Goal: Communication & Community: Answer question/provide support

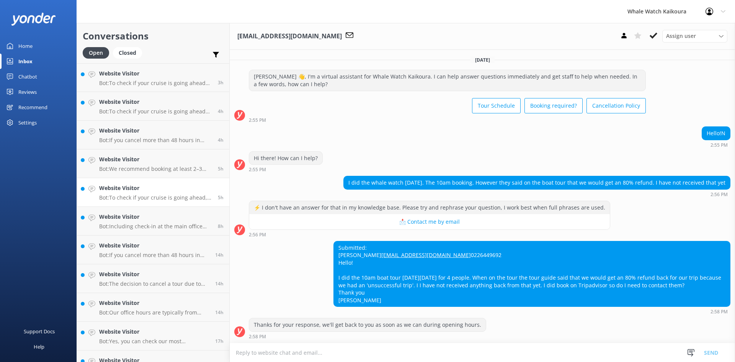
scroll to position [118, 0]
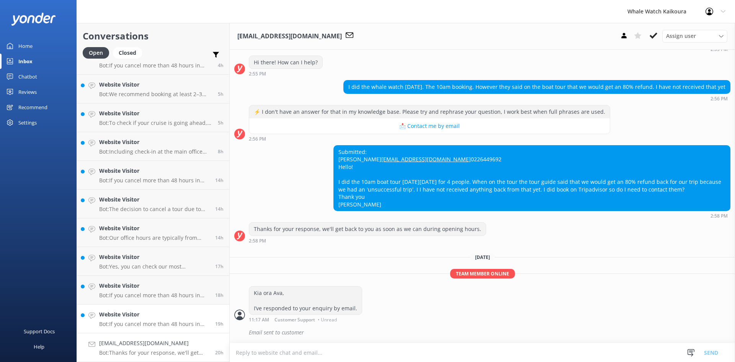
click at [156, 329] on link "Website Visitor Bot: If you cancel more than 48 hours in advance of your tour d…" at bounding box center [153, 318] width 152 height 29
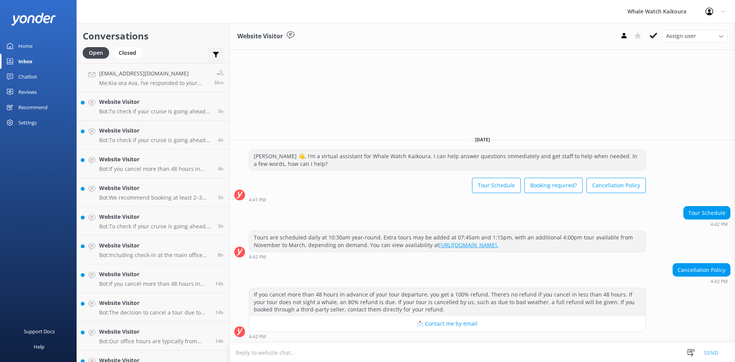
click at [215, 49] on div "Important Assigned to me Unassigned" at bounding box center [215, 56] width 15 height 18
click at [145, 74] on h4 "[EMAIL_ADDRESS][DOMAIN_NAME]" at bounding box center [153, 73] width 109 height 8
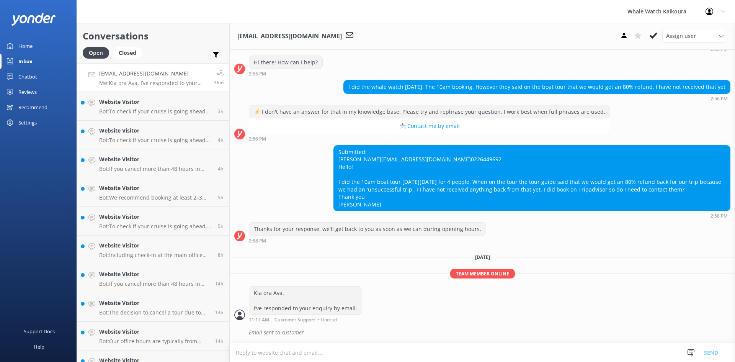
scroll to position [118, 0]
click at [653, 31] on button at bounding box center [654, 35] width 14 height 11
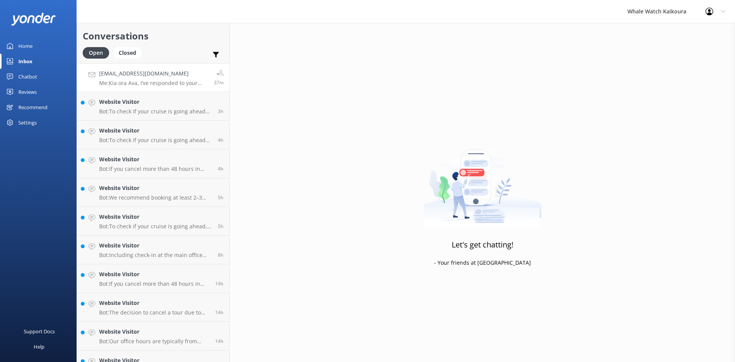
click at [168, 81] on p "Me: Kia ora Ava, I’ve responded to your enquiry by email." at bounding box center [153, 83] width 109 height 7
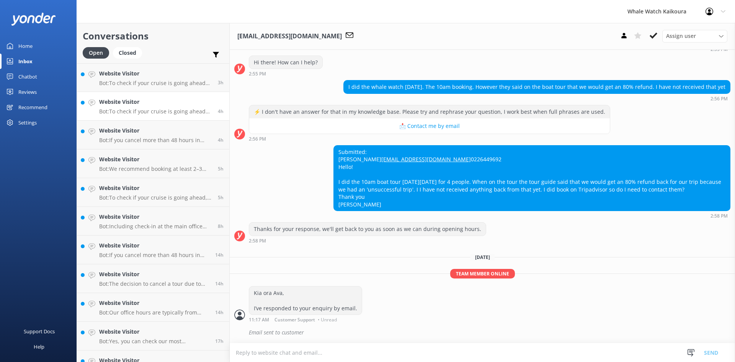
scroll to position [135, 0]
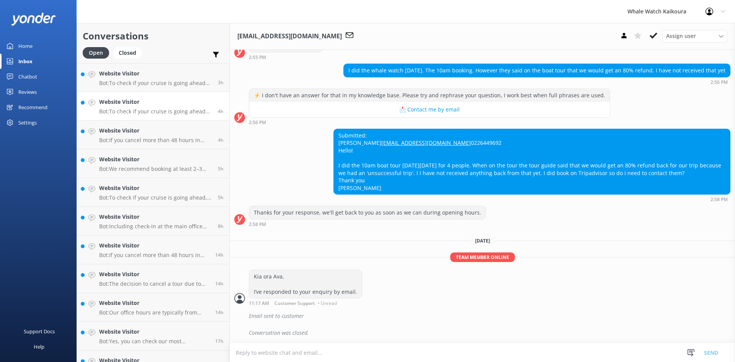
click at [163, 96] on link "Website Visitor Bot: To check if your cruise is going ahead [DATE], please clic…" at bounding box center [153, 106] width 152 height 29
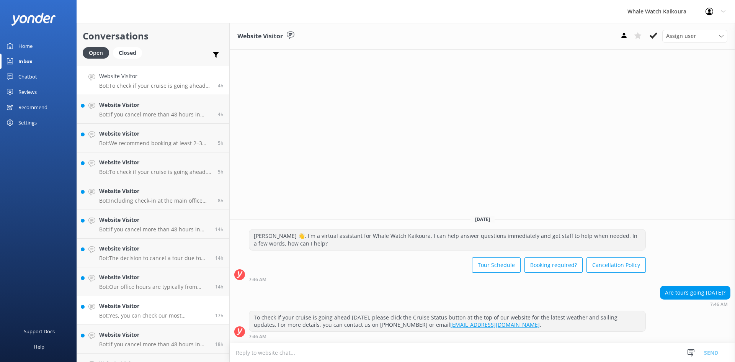
scroll to position [46, 0]
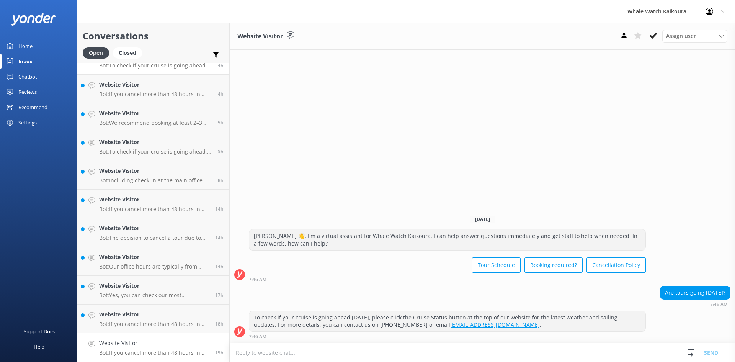
click at [145, 342] on h4 "Website Visitor" at bounding box center [154, 343] width 110 height 8
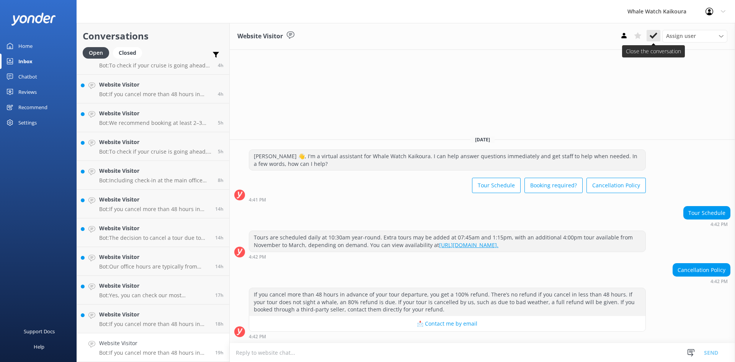
click at [654, 32] on icon at bounding box center [654, 36] width 8 height 8
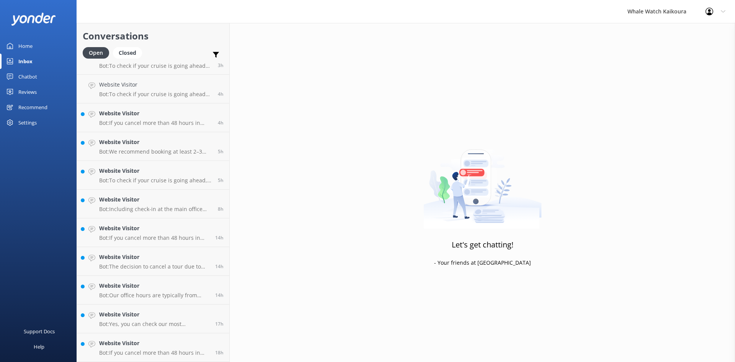
scroll to position [17, 0]
click at [143, 339] on h4 "Website Visitor" at bounding box center [154, 343] width 110 height 8
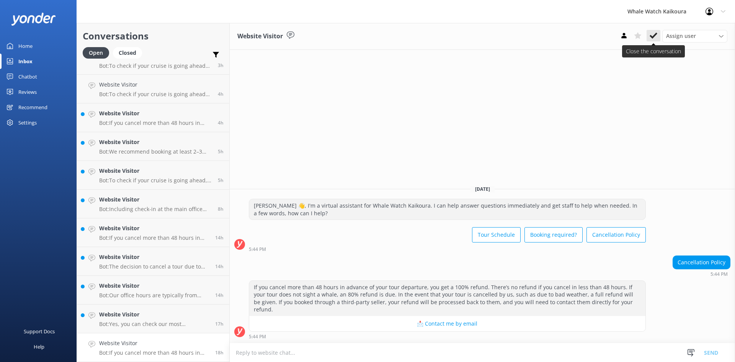
click at [649, 34] on button at bounding box center [654, 35] width 14 height 11
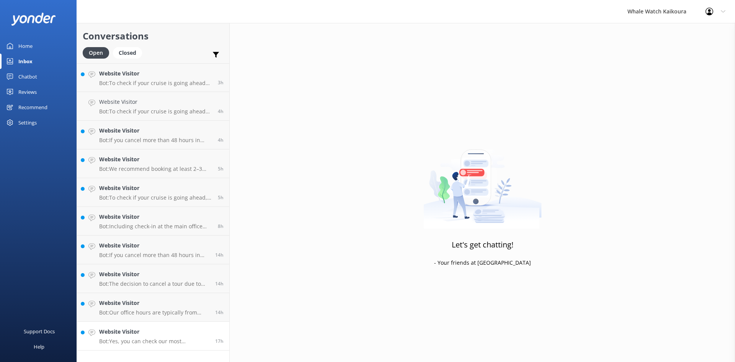
click at [155, 329] on h4 "Website Visitor" at bounding box center [154, 331] width 110 height 8
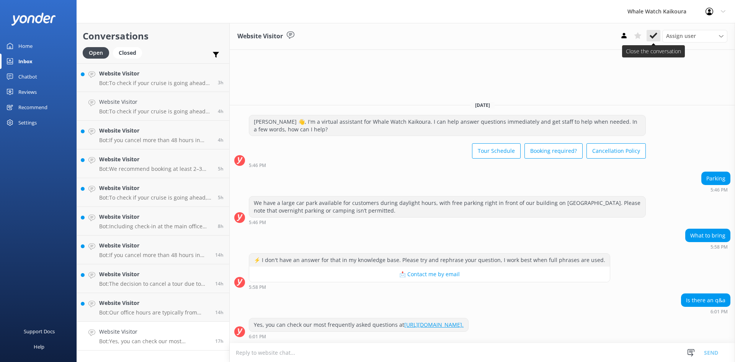
click at [651, 34] on icon at bounding box center [654, 36] width 8 height 8
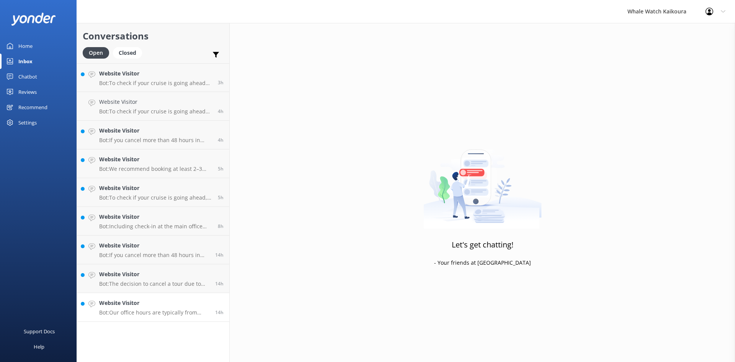
click at [149, 312] on p "Bot: Our office hours are typically from 9am to 4:30pm, though these may extend…" at bounding box center [154, 312] width 110 height 7
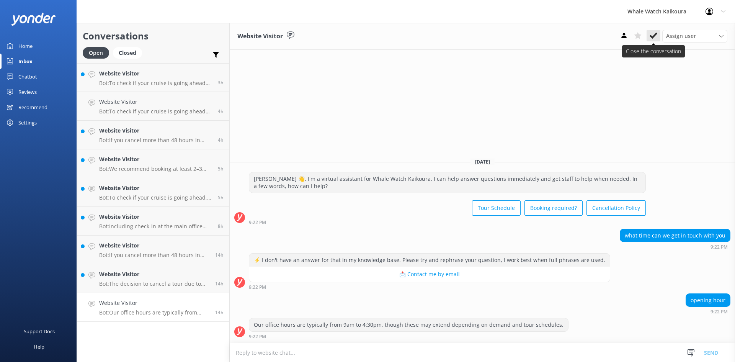
click at [650, 35] on icon at bounding box center [654, 36] width 8 height 8
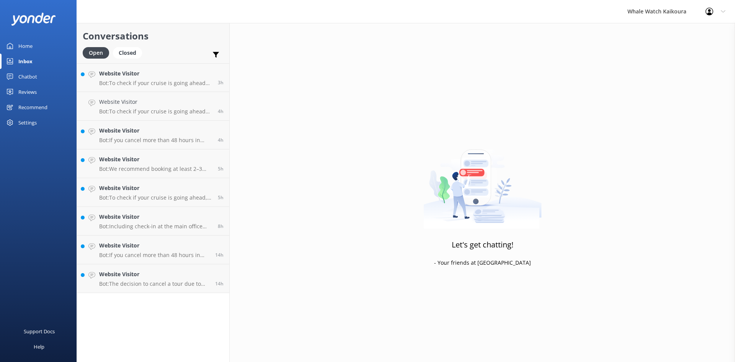
click at [165, 293] on div "Conversations Open Closed Important Assigned to me Unassigned Website Visitor B…" at bounding box center [153, 192] width 153 height 339
click at [165, 291] on link "Website Visitor Bot: The decision to cancel a tour due to bad weather is made b…" at bounding box center [153, 278] width 152 height 29
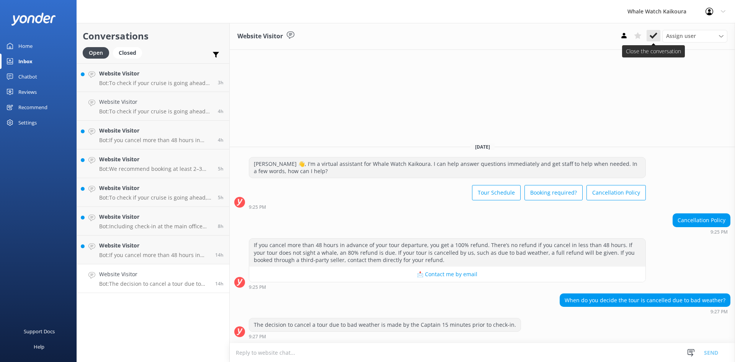
click at [656, 34] on use at bounding box center [654, 36] width 8 height 6
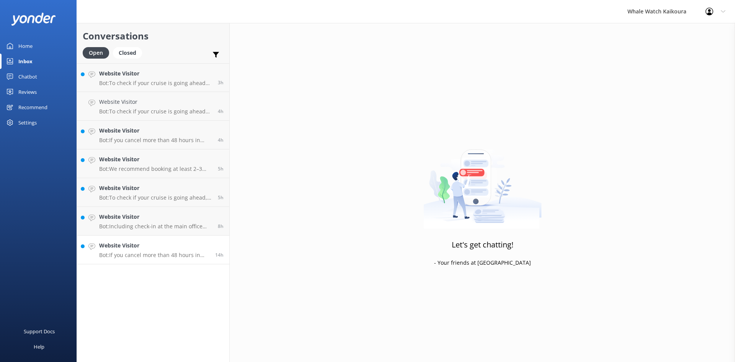
click at [142, 251] on div "Website Visitor Bot: If you cancel more than 48 hours in advance of your tour d…" at bounding box center [154, 249] width 110 height 17
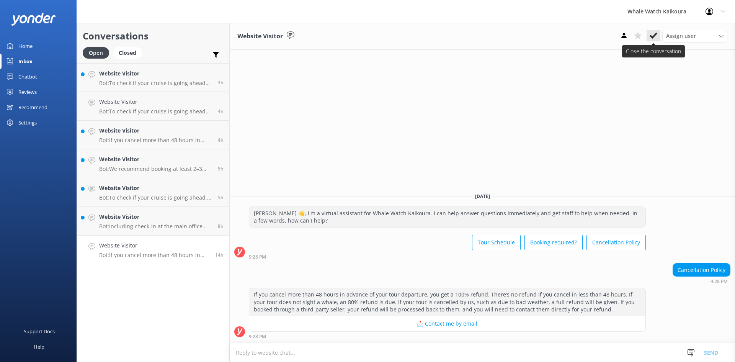
click at [654, 36] on use at bounding box center [654, 36] width 8 height 6
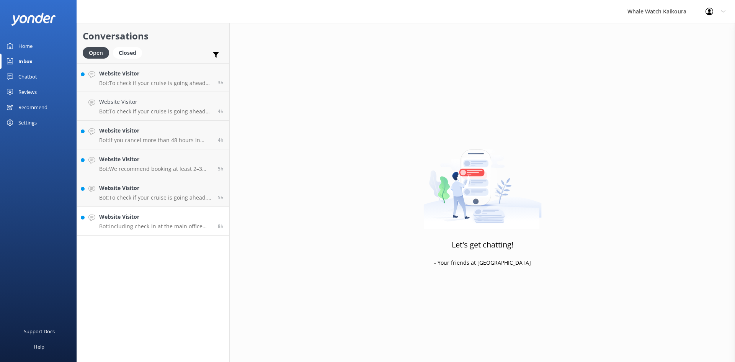
click at [180, 213] on h4 "Website Visitor" at bounding box center [155, 216] width 113 height 8
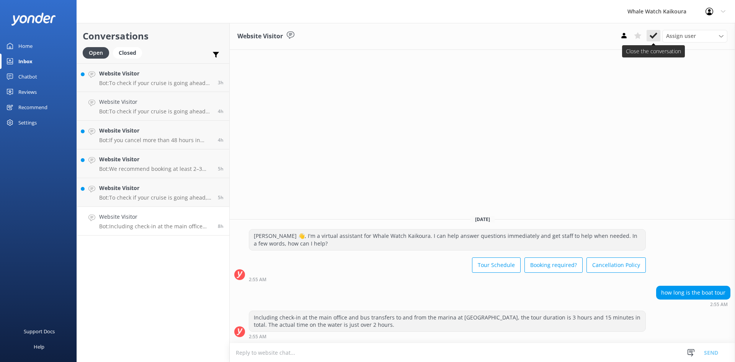
click at [652, 38] on use at bounding box center [654, 36] width 8 height 6
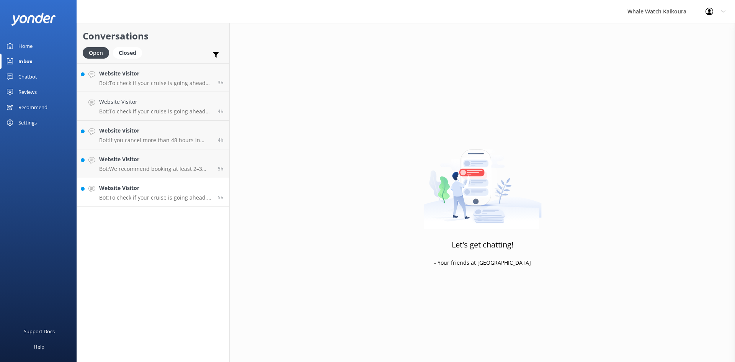
click at [187, 191] on h4 "Website Visitor" at bounding box center [155, 188] width 113 height 8
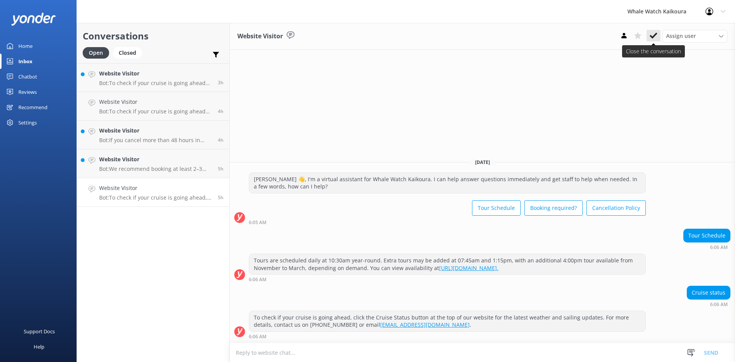
click at [653, 37] on use at bounding box center [654, 36] width 8 height 6
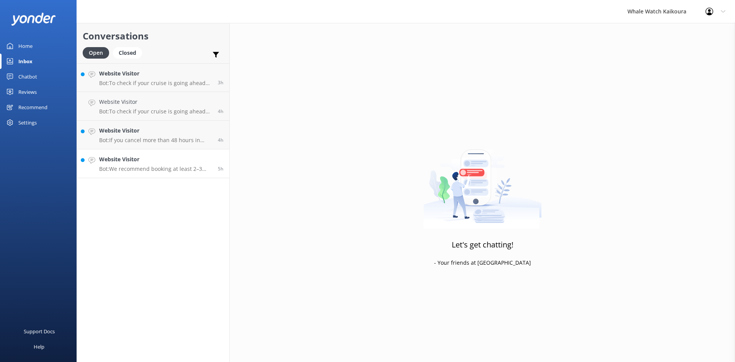
click at [170, 165] on div "Website Visitor Bot: We recommend booking at least 2–3 days in advance to secur…" at bounding box center [155, 163] width 113 height 17
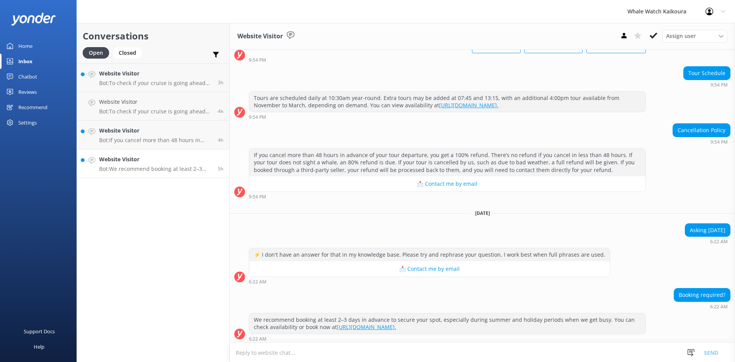
scroll to position [62, 0]
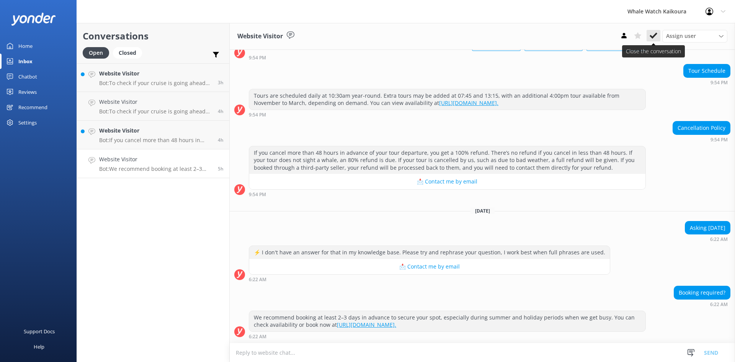
click at [652, 39] on icon at bounding box center [654, 36] width 8 height 8
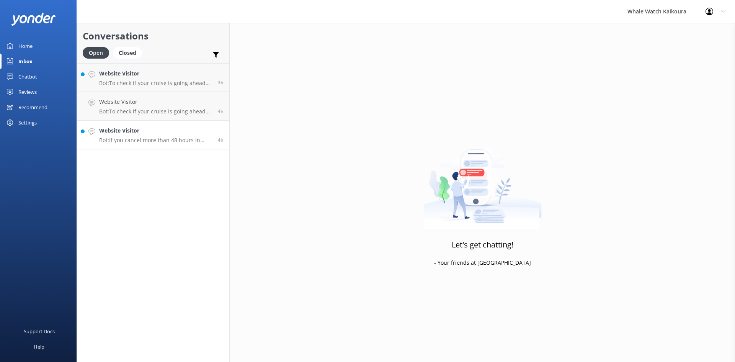
click at [161, 137] on p "Bot: If you cancel more than 48 hours in advance of your tour departure, you ge…" at bounding box center [155, 140] width 113 height 7
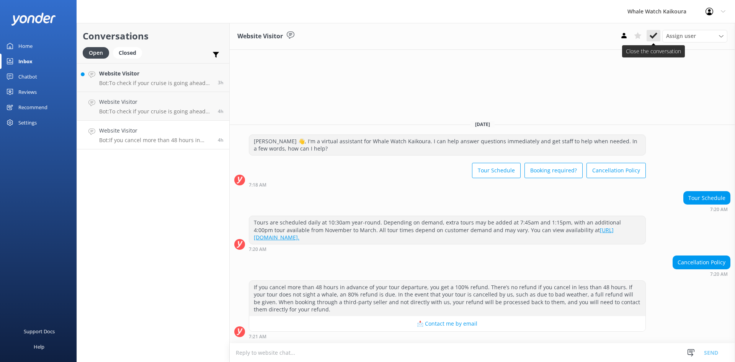
click at [654, 39] on icon at bounding box center [654, 36] width 8 height 8
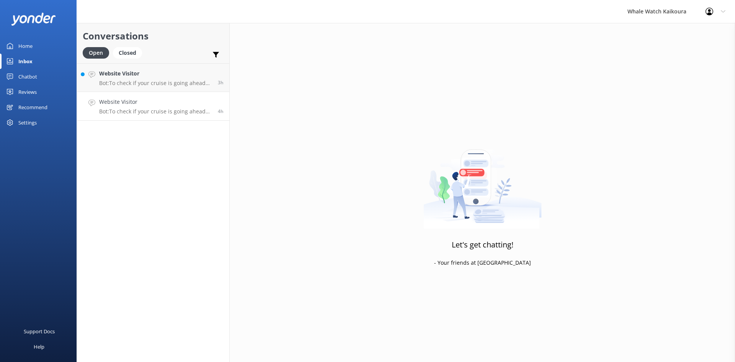
click at [171, 100] on h4 "Website Visitor" at bounding box center [155, 102] width 113 height 8
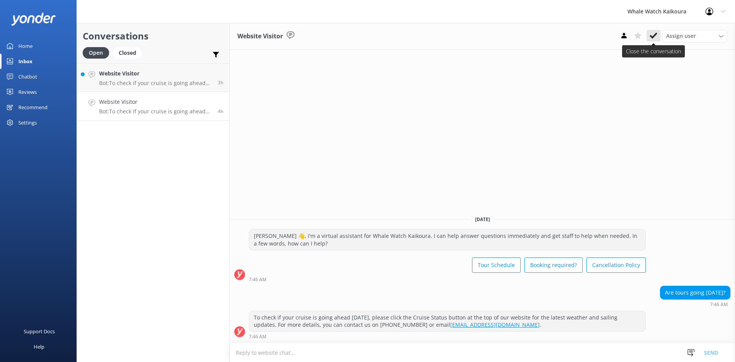
click at [657, 40] on button at bounding box center [654, 35] width 14 height 11
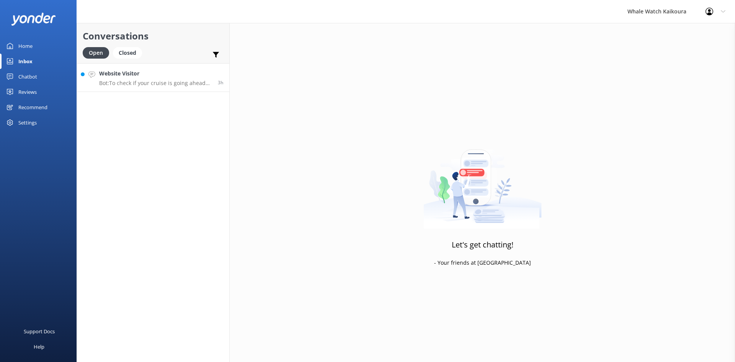
click at [132, 75] on h4 "Website Visitor" at bounding box center [155, 73] width 113 height 8
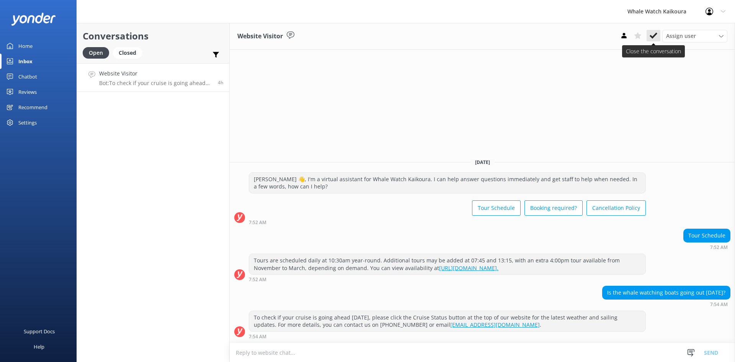
click at [653, 36] on use at bounding box center [654, 36] width 8 height 6
